Goal: Transaction & Acquisition: Register for event/course

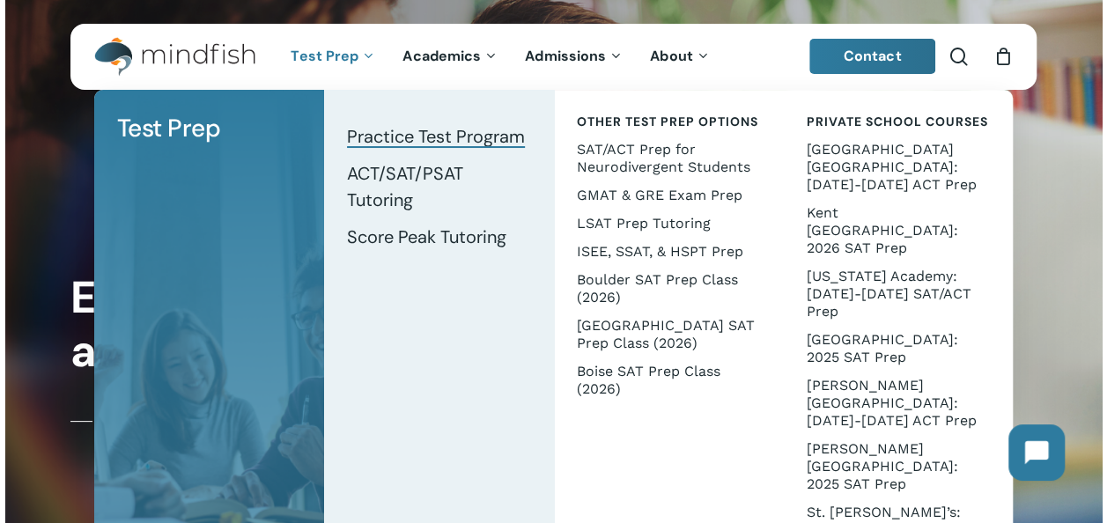
click at [411, 129] on span "Practice Test Program" at bounding box center [436, 136] width 178 height 23
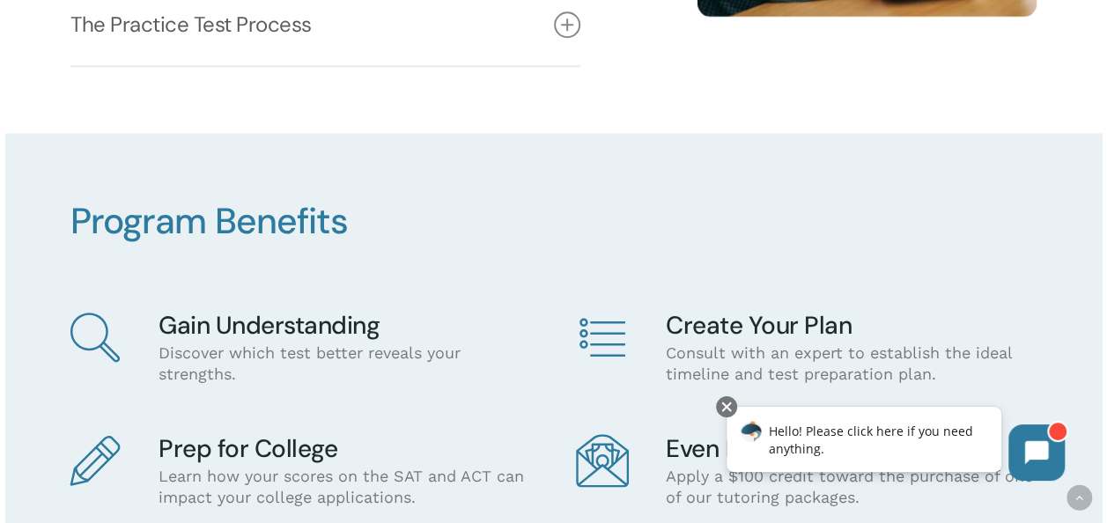
scroll to position [563, 0]
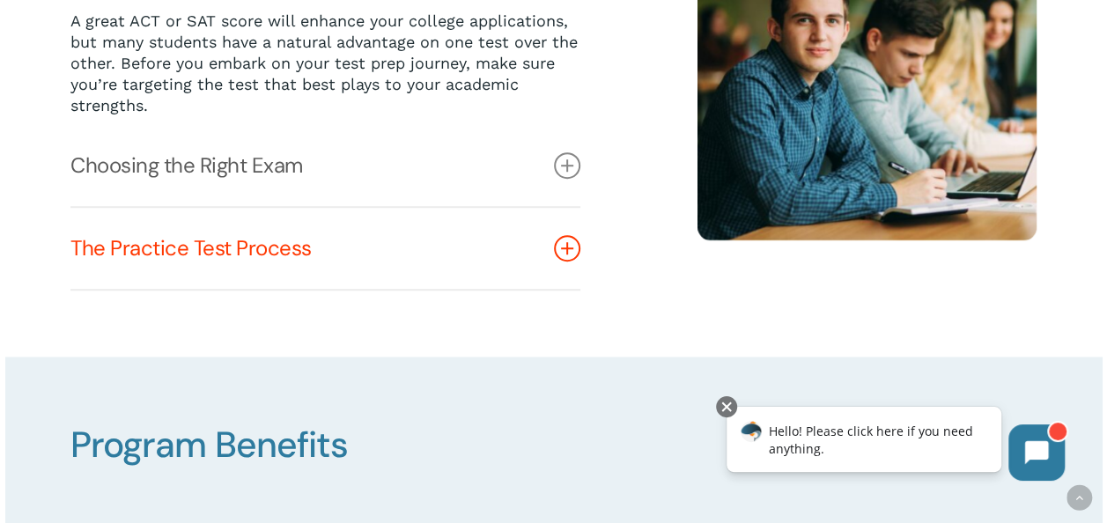
click at [573, 245] on icon at bounding box center [567, 248] width 26 height 26
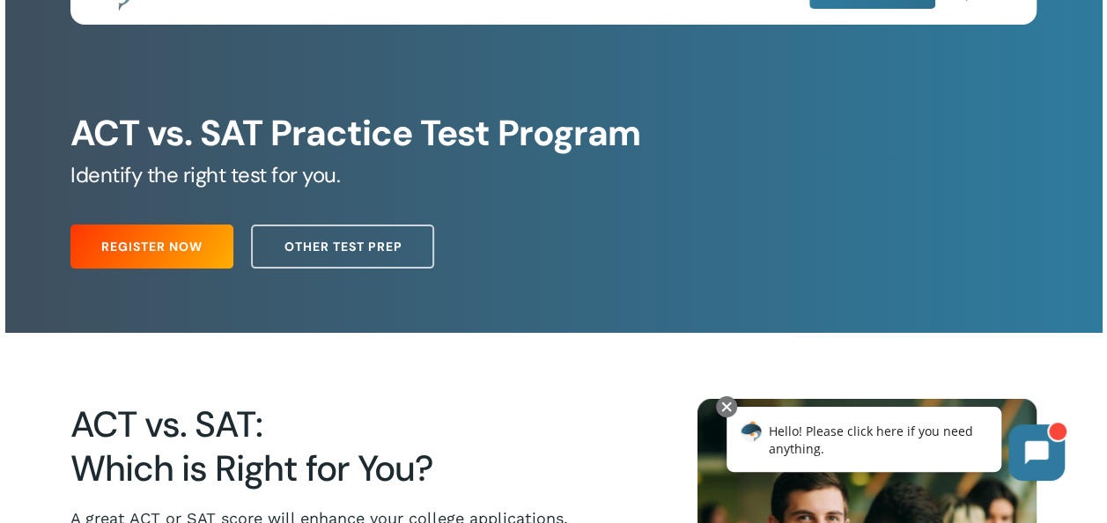
scroll to position [1648, 0]
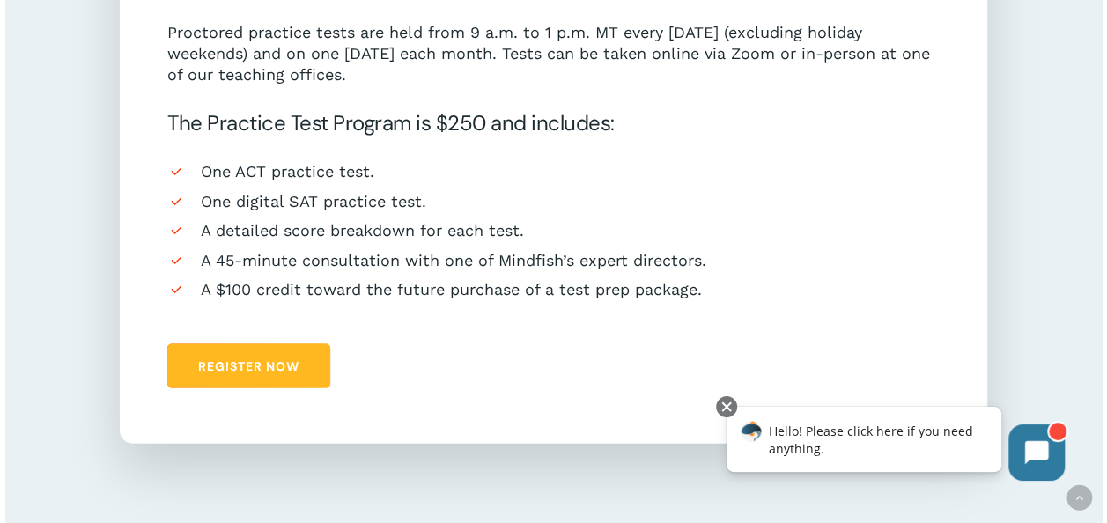
click at [310, 376] on link "Register Now" at bounding box center [248, 366] width 163 height 44
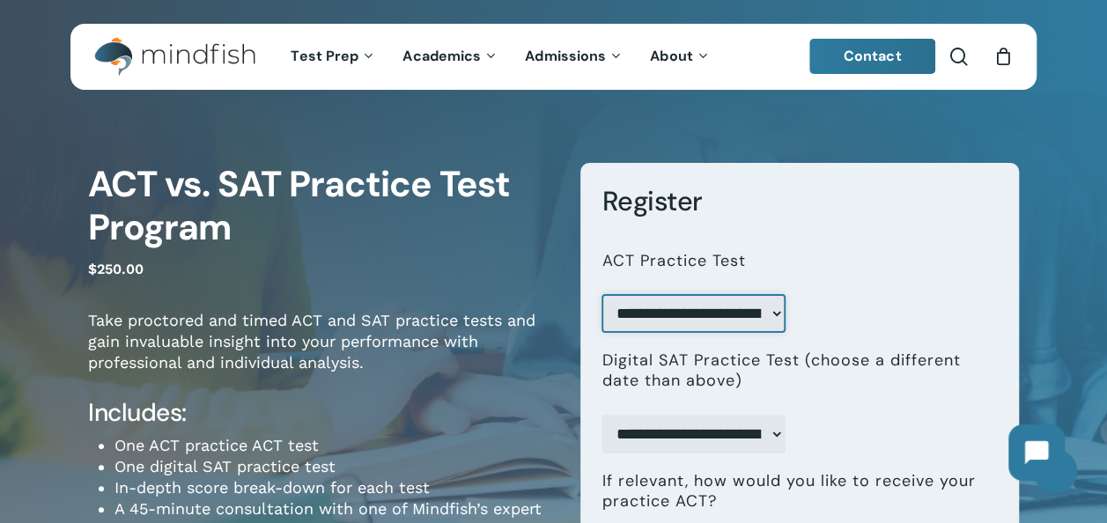
click at [778, 312] on select "**********" at bounding box center [693, 313] width 183 height 39
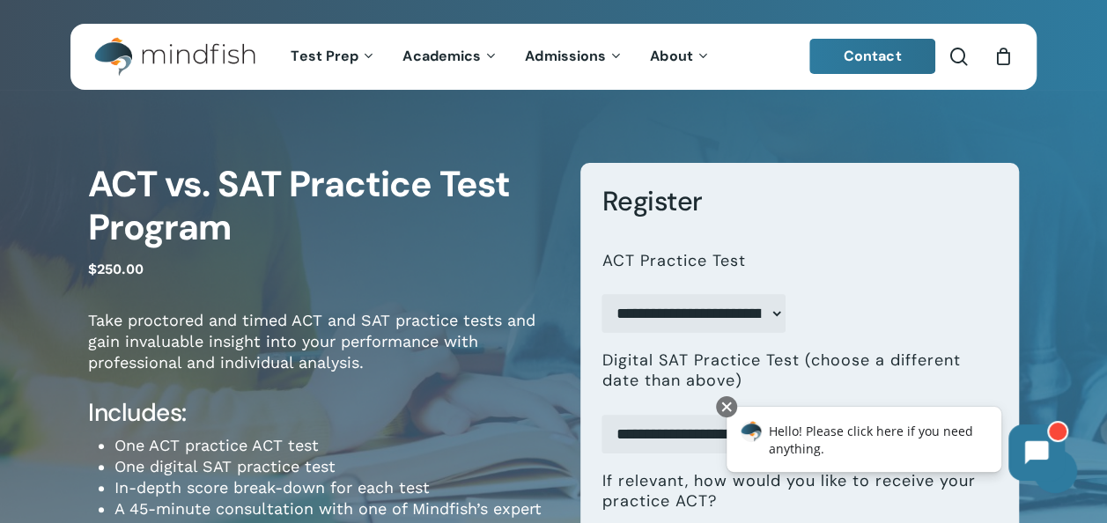
click at [426, 280] on p "$ 250.00" at bounding box center [321, 278] width 466 height 45
